Goal: Entertainment & Leisure: Browse casually

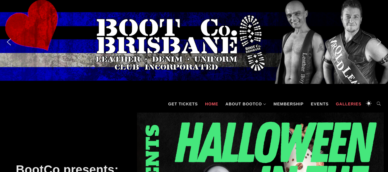
click at [348, 101] on link "Galleries" at bounding box center [348, 103] width 31 height 17
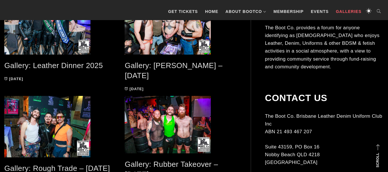
scroll to position [115, 0]
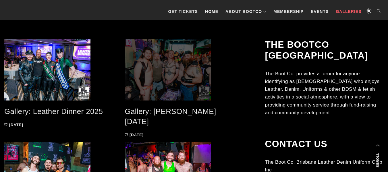
click at [193, 74] on span at bounding box center [181, 69] width 112 height 61
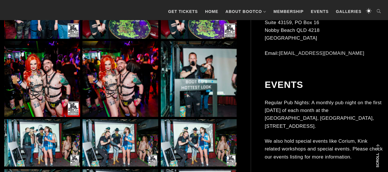
scroll to position [528, 0]
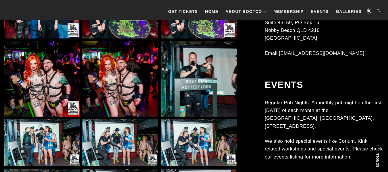
click at [57, 95] on img at bounding box center [42, 79] width 76 height 76
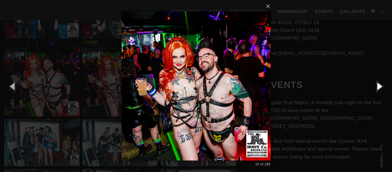
click at [380, 84] on button "button" at bounding box center [379, 86] width 26 height 32
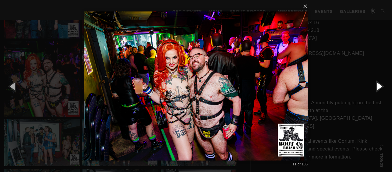
click at [380, 84] on button "button" at bounding box center [379, 86] width 26 height 32
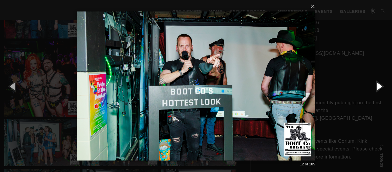
click at [380, 84] on button "button" at bounding box center [379, 86] width 26 height 32
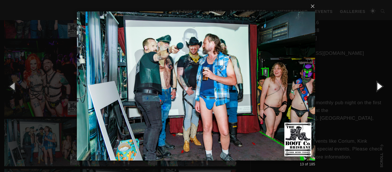
click at [380, 84] on button "button" at bounding box center [379, 86] width 26 height 32
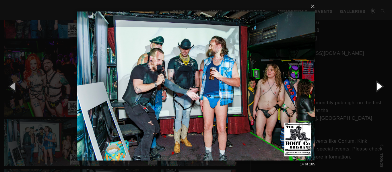
click at [380, 84] on button "button" at bounding box center [379, 86] width 26 height 32
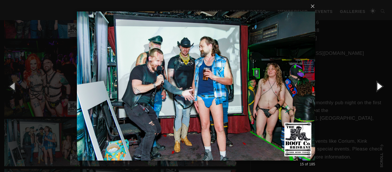
click at [380, 84] on button "button" at bounding box center [379, 86] width 26 height 32
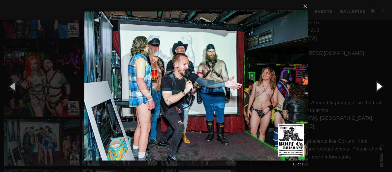
click at [380, 84] on button "button" at bounding box center [379, 86] width 26 height 32
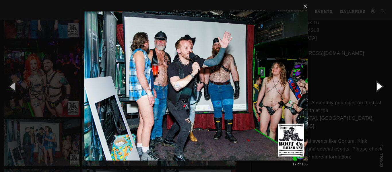
click at [380, 84] on button "button" at bounding box center [379, 86] width 26 height 32
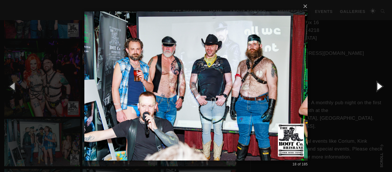
click at [380, 84] on button "button" at bounding box center [379, 86] width 26 height 32
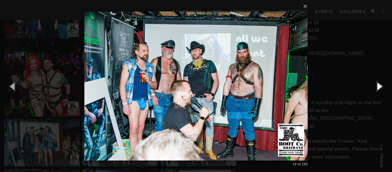
click at [380, 84] on button "button" at bounding box center [379, 86] width 26 height 32
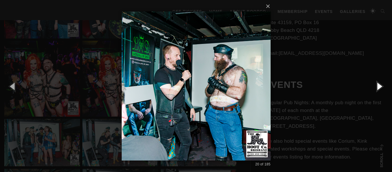
click at [380, 84] on button "button" at bounding box center [379, 86] width 26 height 32
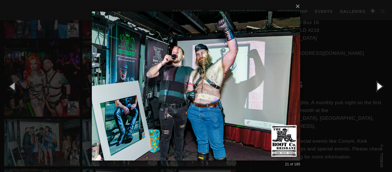
click at [380, 84] on button "button" at bounding box center [379, 86] width 26 height 32
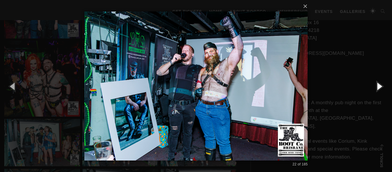
click at [380, 84] on button "button" at bounding box center [379, 86] width 26 height 32
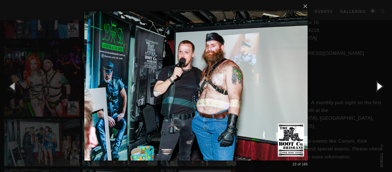
click at [380, 84] on button "button" at bounding box center [379, 86] width 26 height 32
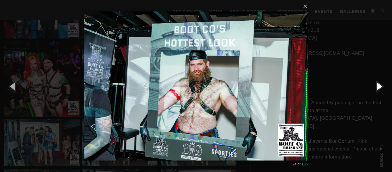
click at [380, 84] on button "button" at bounding box center [379, 86] width 26 height 32
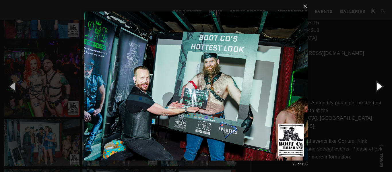
click at [380, 88] on button "button" at bounding box center [379, 86] width 26 height 32
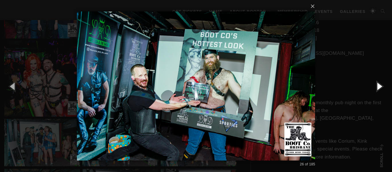
click at [379, 85] on button "button" at bounding box center [379, 86] width 26 height 32
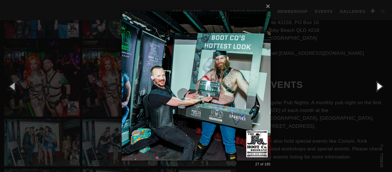
click at [379, 88] on button "button" at bounding box center [379, 86] width 26 height 32
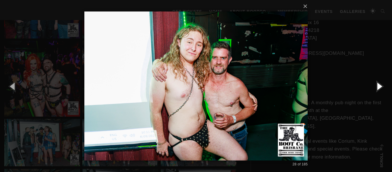
click at [379, 88] on button "button" at bounding box center [379, 86] width 26 height 32
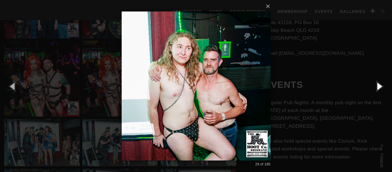
click at [379, 88] on button "button" at bounding box center [379, 86] width 26 height 32
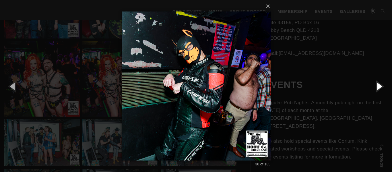
click at [379, 88] on button "button" at bounding box center [379, 86] width 26 height 32
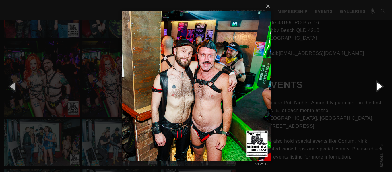
click at [379, 88] on button "button" at bounding box center [379, 86] width 26 height 32
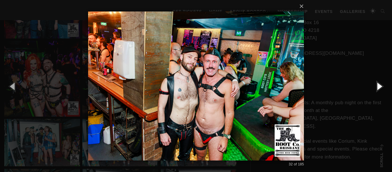
click at [379, 88] on button "button" at bounding box center [379, 86] width 26 height 32
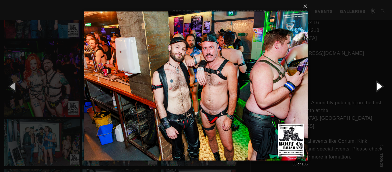
click at [379, 88] on button "button" at bounding box center [379, 86] width 26 height 32
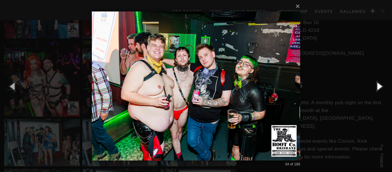
click at [379, 88] on button "button" at bounding box center [379, 86] width 26 height 32
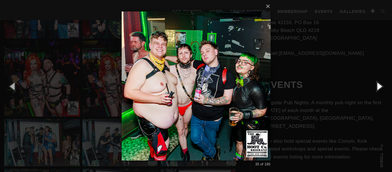
click at [379, 88] on button "button" at bounding box center [379, 86] width 26 height 32
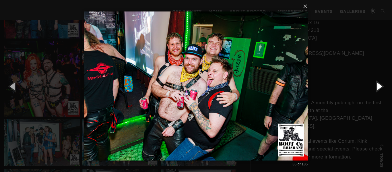
click at [379, 88] on button "button" at bounding box center [379, 86] width 26 height 32
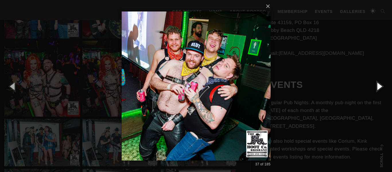
click at [379, 88] on button "button" at bounding box center [379, 86] width 26 height 32
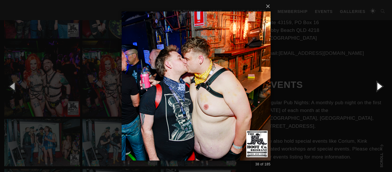
click at [379, 88] on button "button" at bounding box center [379, 86] width 26 height 32
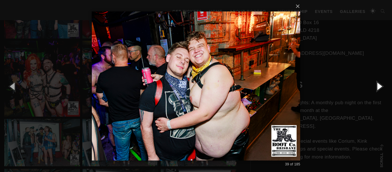
click at [379, 85] on button "button" at bounding box center [379, 86] width 26 height 32
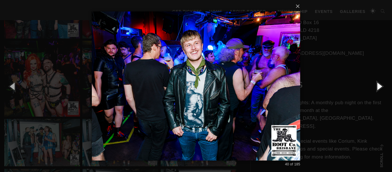
click at [379, 85] on button "button" at bounding box center [379, 86] width 26 height 32
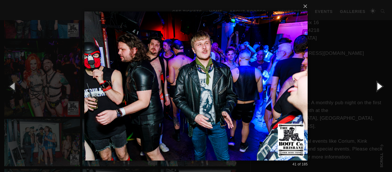
click at [379, 85] on button "button" at bounding box center [379, 86] width 26 height 32
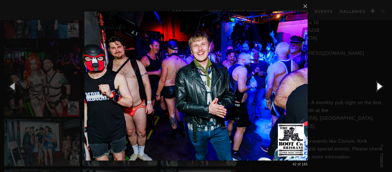
click at [379, 85] on button "button" at bounding box center [379, 86] width 26 height 32
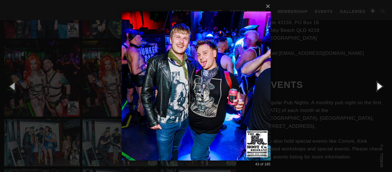
click at [379, 85] on button "button" at bounding box center [379, 86] width 26 height 32
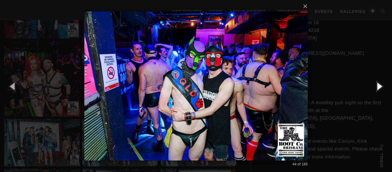
click at [379, 85] on button "button" at bounding box center [379, 86] width 26 height 32
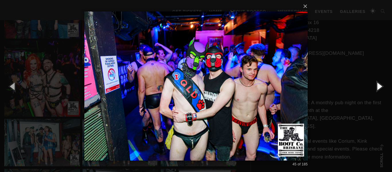
click at [379, 85] on button "button" at bounding box center [379, 86] width 26 height 32
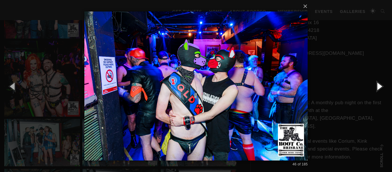
click at [379, 85] on button "button" at bounding box center [379, 86] width 26 height 32
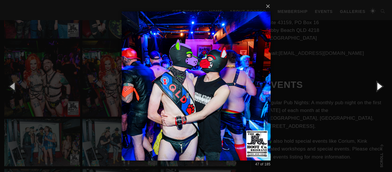
click at [379, 85] on button "button" at bounding box center [379, 86] width 26 height 32
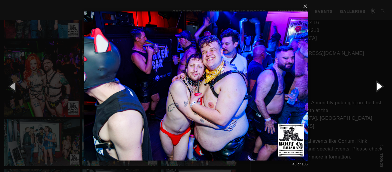
click at [379, 85] on button "button" at bounding box center [379, 86] width 26 height 32
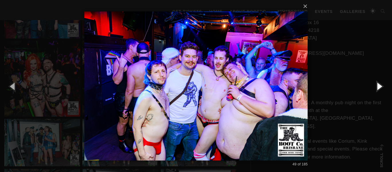
click at [379, 85] on button "button" at bounding box center [379, 86] width 26 height 32
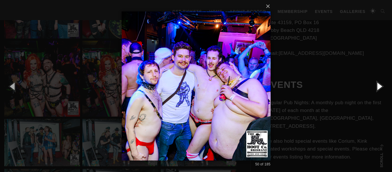
click at [379, 85] on button "button" at bounding box center [379, 86] width 26 height 32
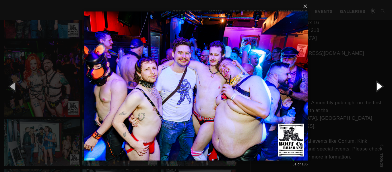
click at [379, 85] on button "button" at bounding box center [379, 86] width 26 height 32
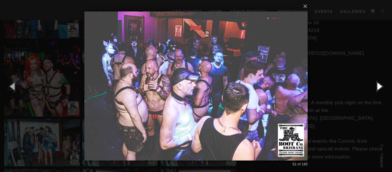
click at [379, 85] on button "button" at bounding box center [379, 86] width 26 height 32
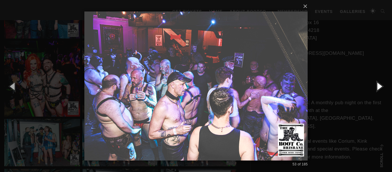
click at [379, 85] on button "button" at bounding box center [379, 86] width 26 height 32
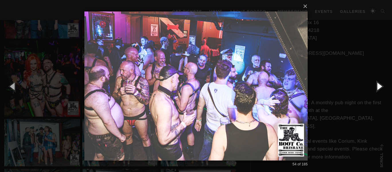
click at [379, 85] on button "button" at bounding box center [379, 86] width 26 height 32
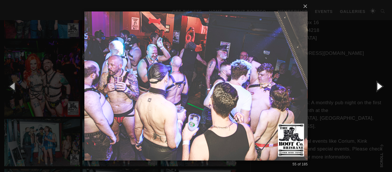
click at [379, 85] on button "button" at bounding box center [379, 86] width 26 height 32
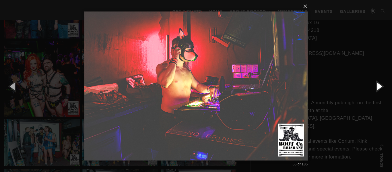
click at [379, 85] on button "button" at bounding box center [379, 86] width 26 height 32
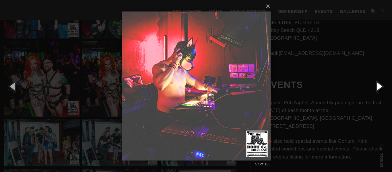
click at [379, 85] on button "button" at bounding box center [379, 86] width 26 height 32
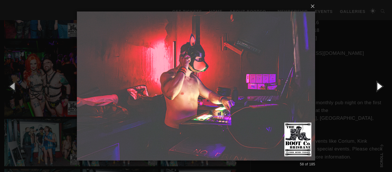
click at [379, 85] on button "button" at bounding box center [379, 86] width 26 height 32
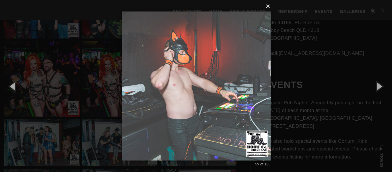
click at [270, 8] on button "×" at bounding box center [197, 6] width 149 height 13
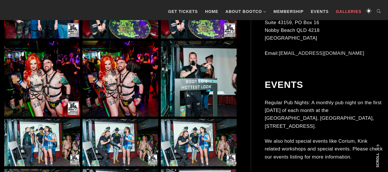
click at [342, 11] on link "Galleries" at bounding box center [348, 11] width 31 height 17
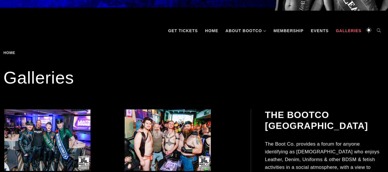
scroll to position [92, 0]
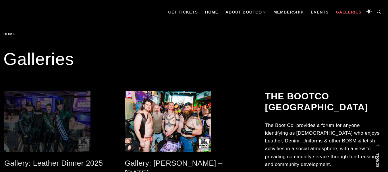
click at [72, 102] on span at bounding box center [60, 121] width 112 height 61
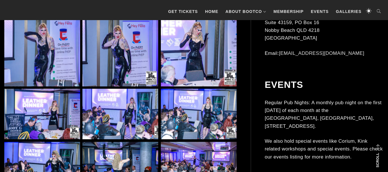
scroll to position [7013, 0]
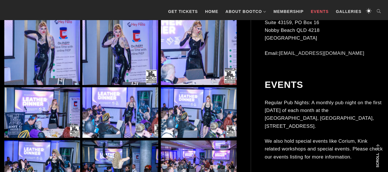
click at [314, 11] on link "Events" at bounding box center [320, 11] width 24 height 17
